Goal: Task Accomplishment & Management: Manage account settings

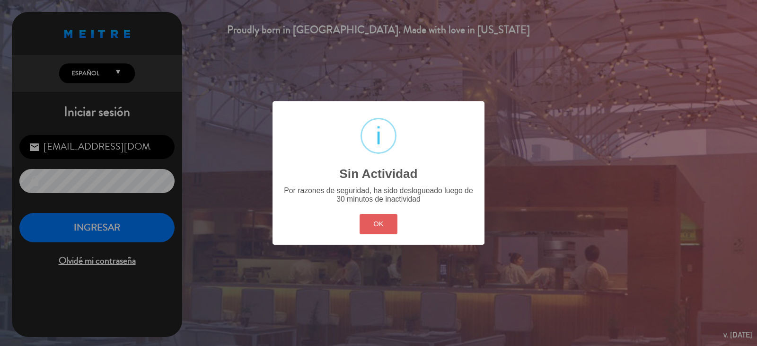
click at [370, 219] on button "OK" at bounding box center [379, 224] width 38 height 20
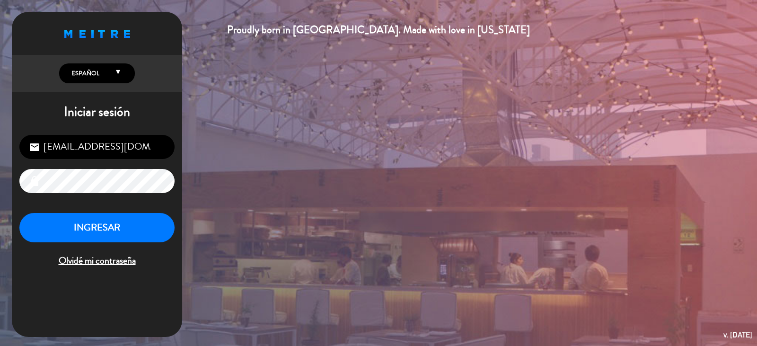
drag, startPoint x: 191, startPoint y: 219, endPoint x: 137, endPoint y: 229, distance: 54.5
click at [190, 219] on div "Proudly born in [GEOGRAPHIC_DATA]. Made with love in [US_STATE] English Español…" at bounding box center [378, 173] width 757 height 346
click at [136, 229] on button "INGRESAR" at bounding box center [96, 228] width 155 height 30
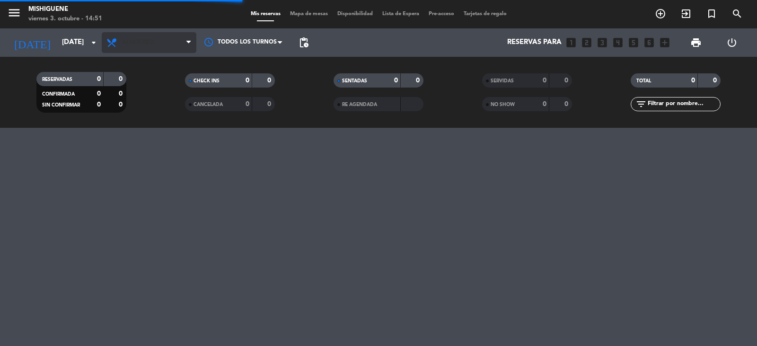
click at [148, 44] on span "Almuerzo" at bounding box center [138, 42] width 33 height 7
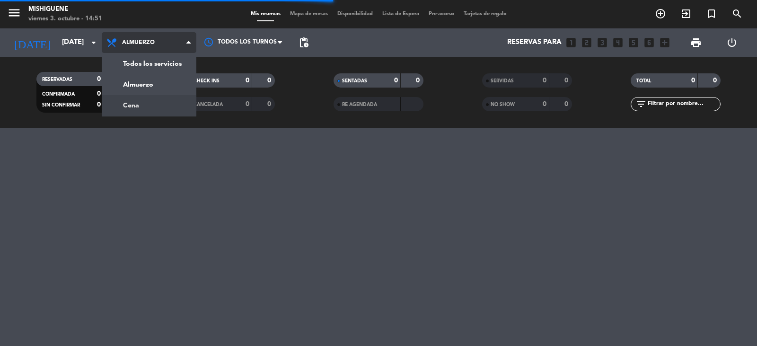
click at [148, 103] on div "menu Mishiguene [DATE] 3. octubre - 14:51 Mis reservas Mapa de mesas Disponibil…" at bounding box center [378, 64] width 757 height 128
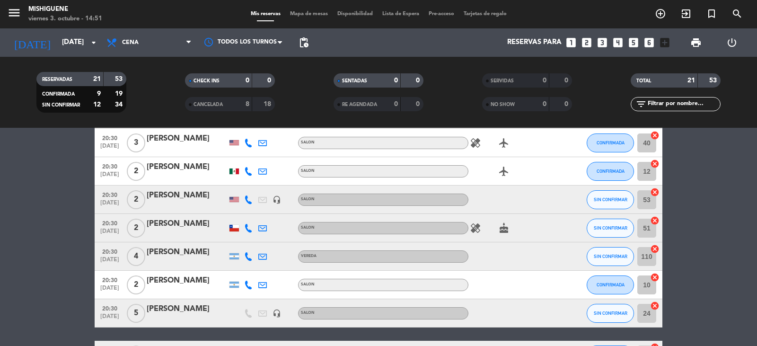
scroll to position [379, 0]
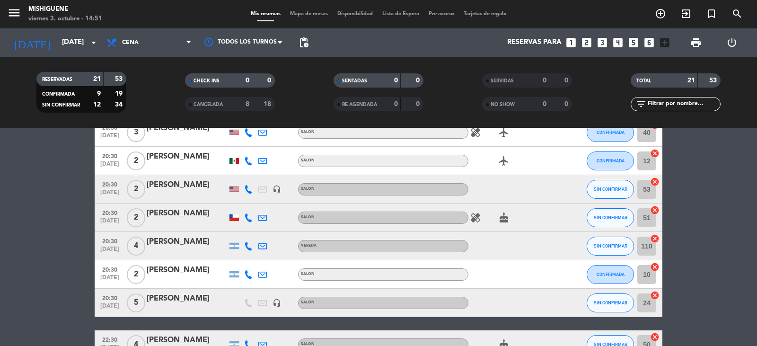
click at [309, 44] on span "pending_actions" at bounding box center [303, 42] width 11 height 11
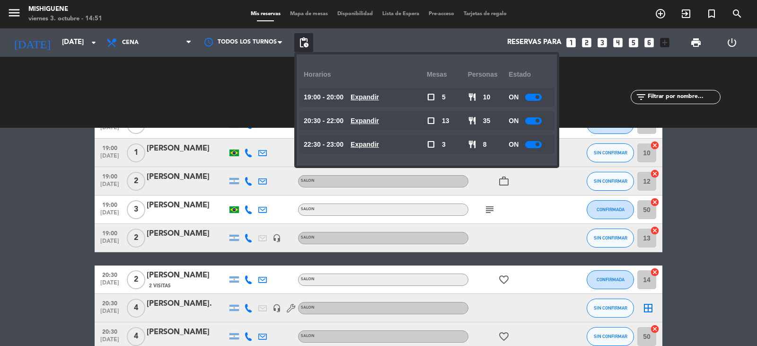
scroll to position [47, 0]
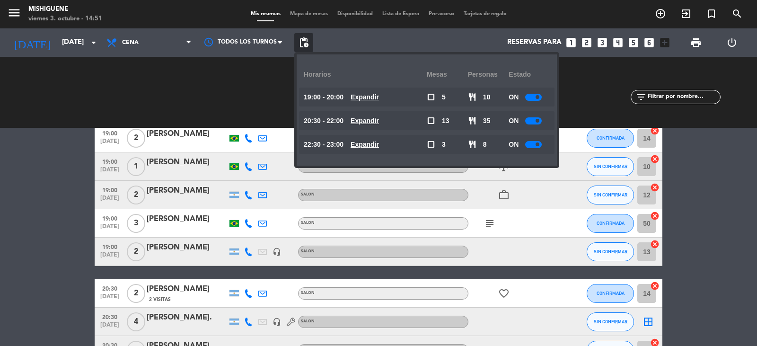
click at [189, 188] on div "[PERSON_NAME]" at bounding box center [187, 191] width 80 height 12
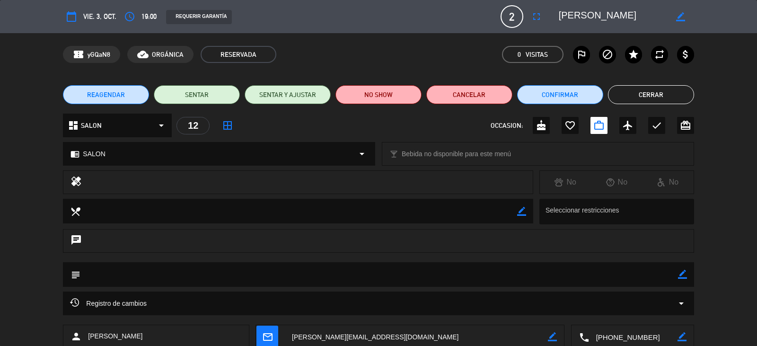
click at [679, 277] on icon "border_color" at bounding box center [682, 274] width 9 height 9
click at [623, 280] on textarea at bounding box center [378, 274] width 597 height 24
type textarea "llegan 19:30"
click at [681, 274] on icon at bounding box center [682, 274] width 9 height 9
